Goal: Find specific page/section: Find specific page/section

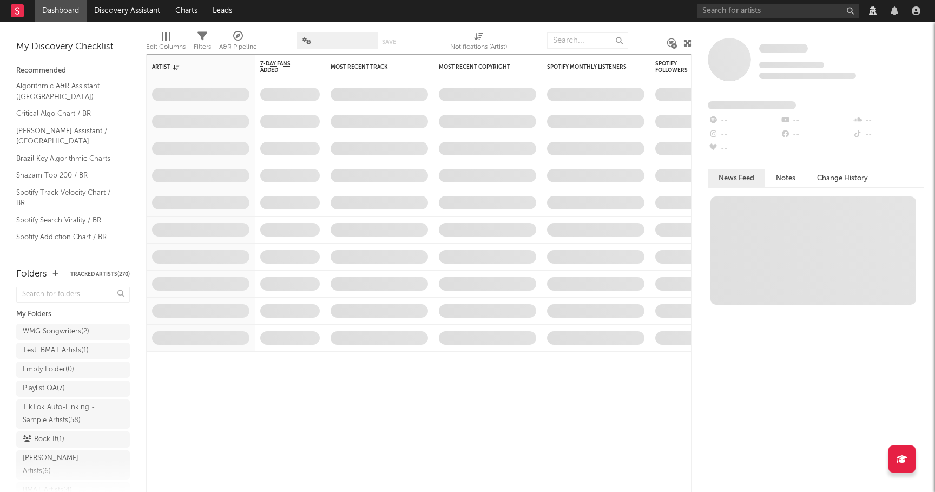
click at [922, 10] on div at bounding box center [916, 10] width 16 height 9
click at [917, 10] on icon "button" at bounding box center [916, 10] width 9 height 9
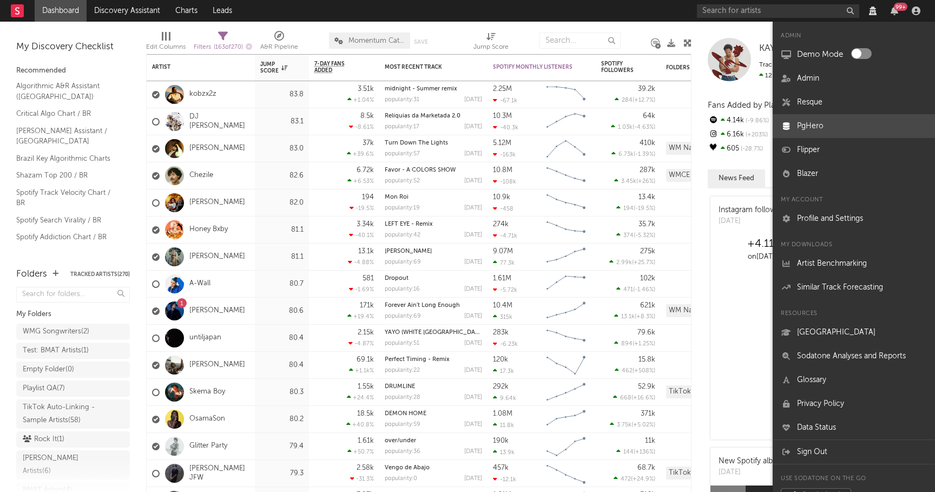
click at [827, 117] on link "PgHero" at bounding box center [854, 126] width 162 height 24
